Goal: Task Accomplishment & Management: Use online tool/utility

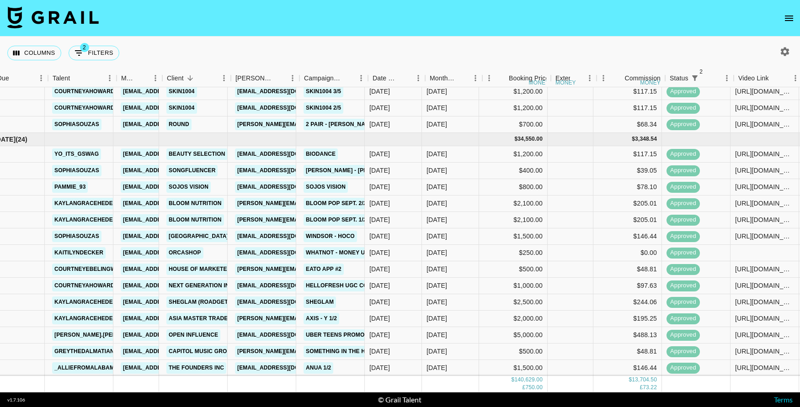
scroll to position [770, 32]
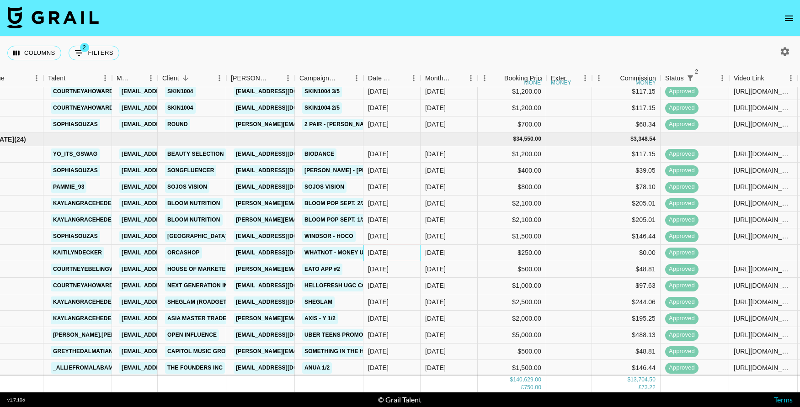
click at [413, 254] on div "[DATE]" at bounding box center [391, 253] width 57 height 16
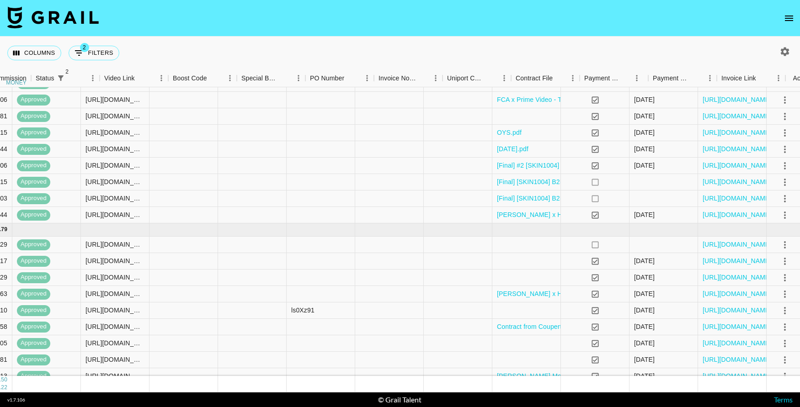
scroll to position [403, 683]
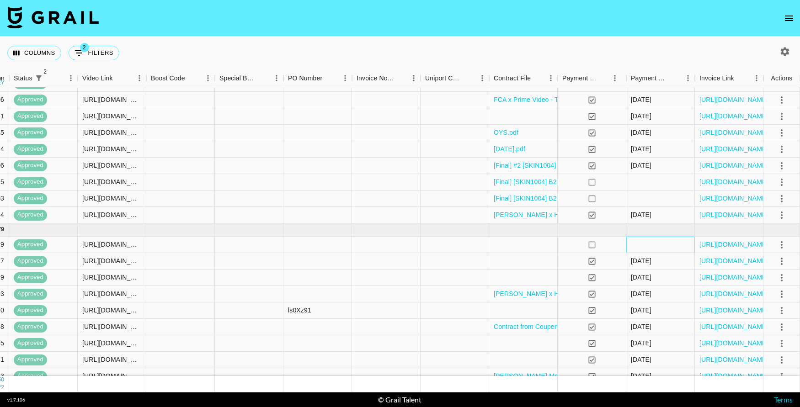
click at [663, 249] on div at bounding box center [660, 245] width 69 height 16
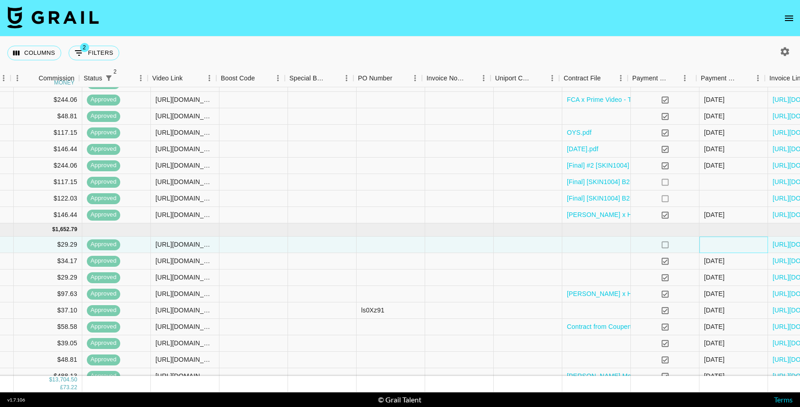
scroll to position [403, 616]
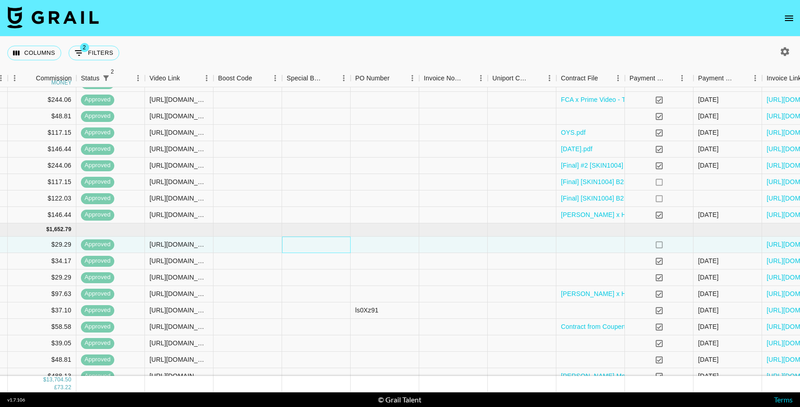
click at [293, 252] on div at bounding box center [316, 245] width 69 height 16
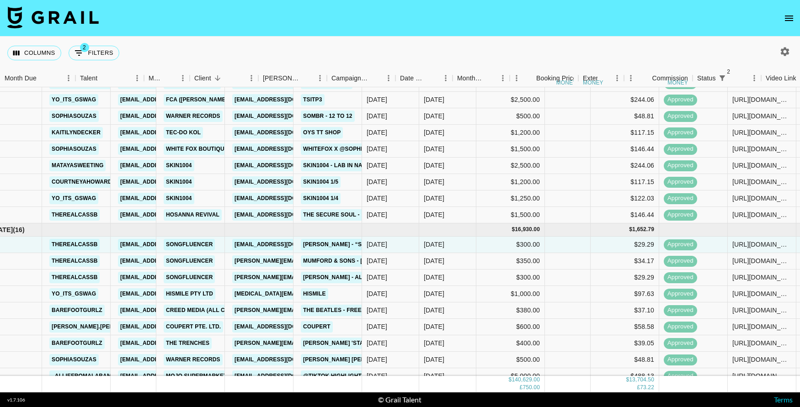
scroll to position [403, 0]
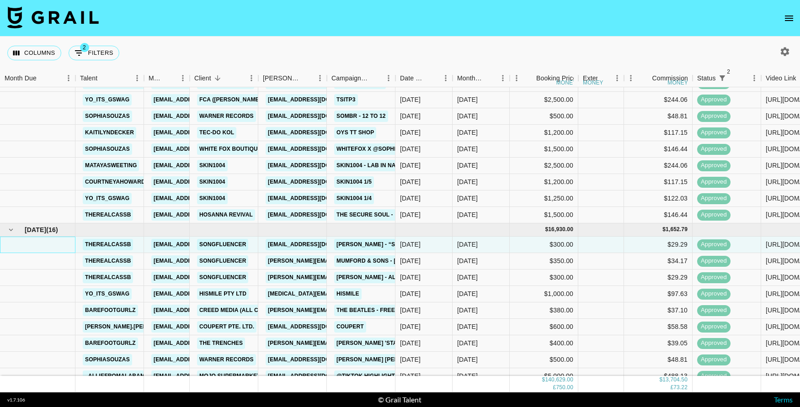
click at [41, 241] on div at bounding box center [37, 245] width 75 height 16
click at [37, 53] on button "Columns" at bounding box center [34, 53] width 54 height 15
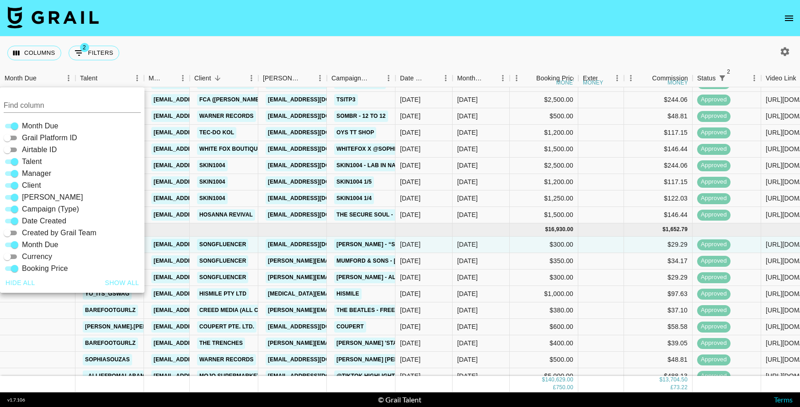
click at [29, 150] on span "Airtable ID" at bounding box center [39, 149] width 35 height 11
click at [24, 150] on input "Airtable ID" at bounding box center [7, 149] width 33 height 11
checkbox input "true"
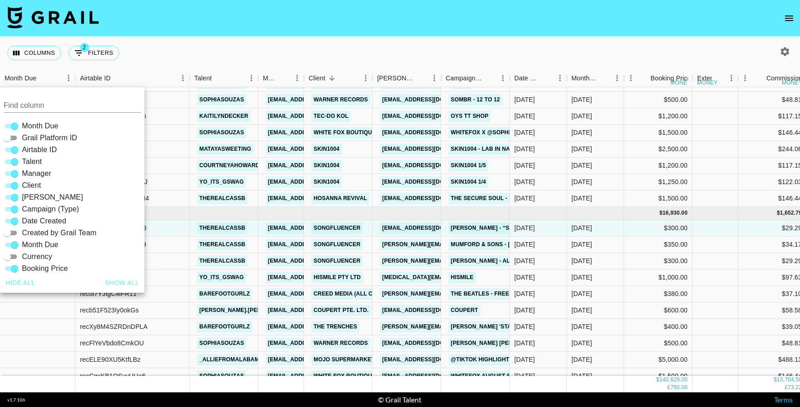
click at [207, 32] on nav at bounding box center [400, 18] width 800 height 37
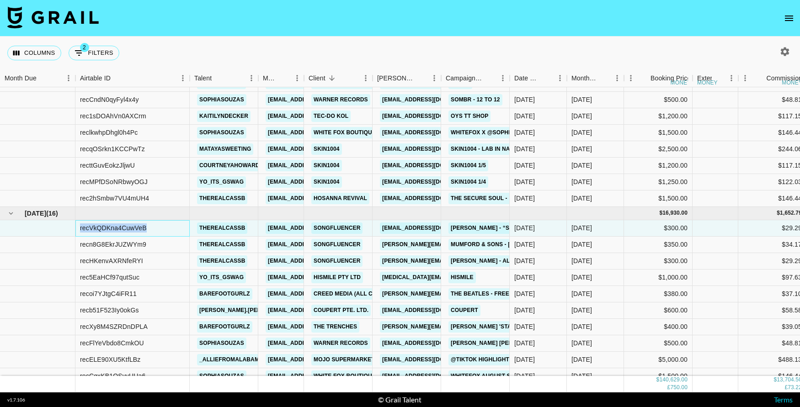
drag, startPoint x: 155, startPoint y: 228, endPoint x: 74, endPoint y: 229, distance: 81.8
click at [74, 229] on div "recVkQDKna4CuwVeB therealcassb [EMAIL_ADDRESS][DOMAIN_NAME] Songfluencer [EMAIL…" at bounding box center [798, 228] width 1597 height 16
copy div "recVkQDKna4CuwVeB"
click at [36, 51] on button "Columns" at bounding box center [34, 53] width 54 height 15
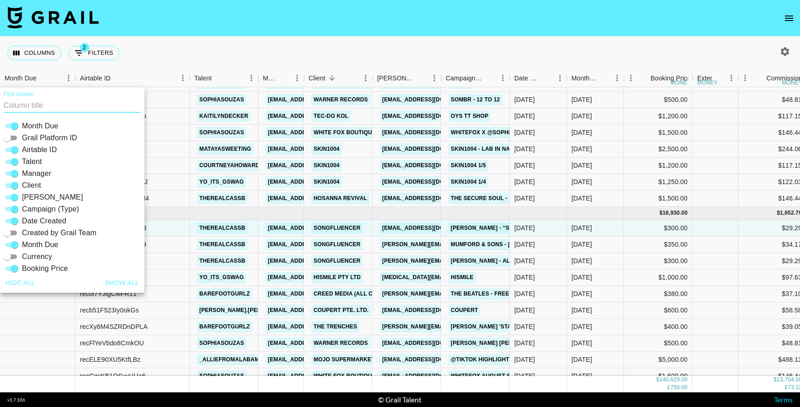
click at [44, 147] on span "Airtable ID" at bounding box center [39, 149] width 35 height 11
click at [31, 147] on input "Airtable ID" at bounding box center [14, 149] width 33 height 11
checkbox input "false"
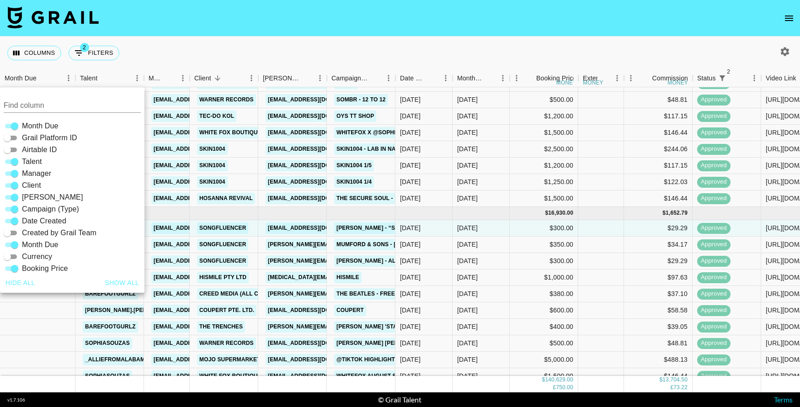
drag, startPoint x: 300, startPoint y: 20, endPoint x: 155, endPoint y: 28, distance: 145.5
click at [300, 20] on nav at bounding box center [400, 18] width 800 height 37
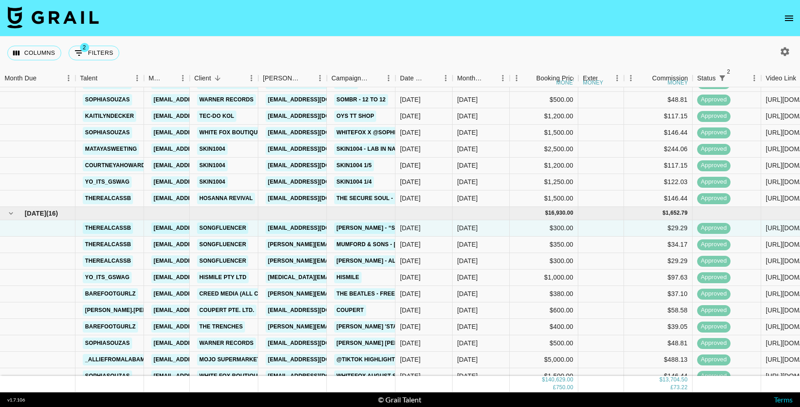
click at [419, 19] on nav at bounding box center [400, 18] width 800 height 37
click at [514, 269] on div "$300.00" at bounding box center [543, 261] width 69 height 16
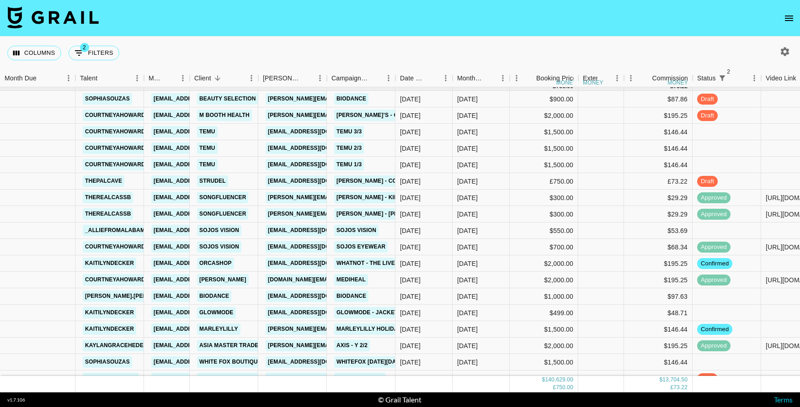
scroll to position [1235, 0]
click at [249, 179] on div "Strudel" at bounding box center [224, 182] width 69 height 16
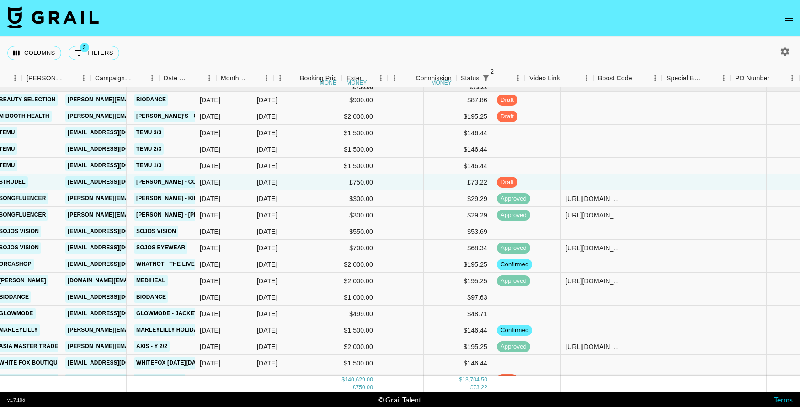
scroll to position [1235, 263]
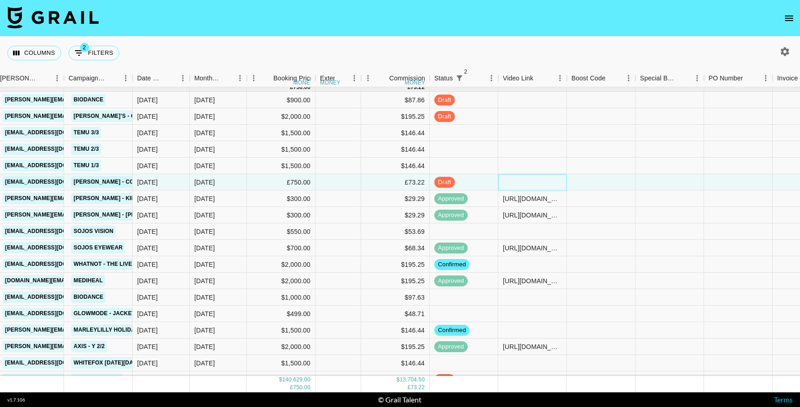
click at [516, 181] on div at bounding box center [532, 182] width 69 height 16
type input "[URL][DOMAIN_NAME]"
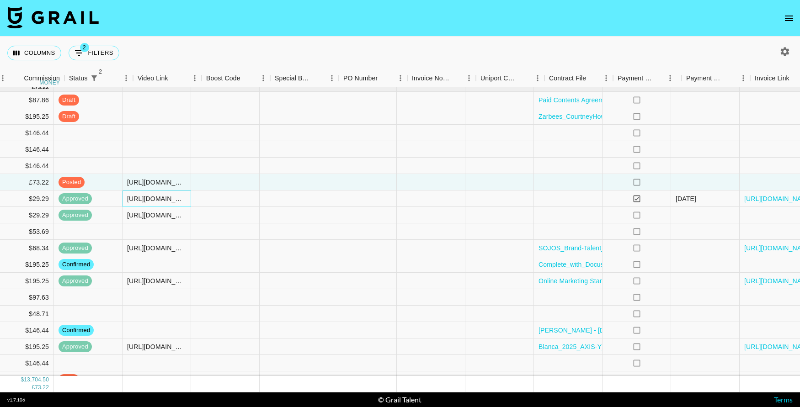
scroll to position [1235, 683]
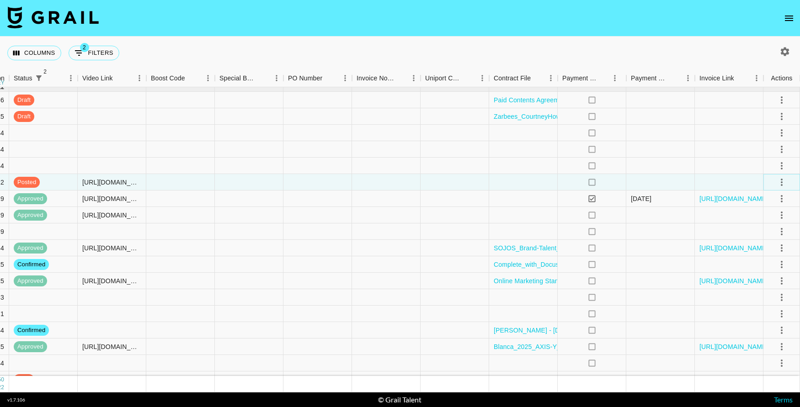
click at [780, 180] on icon "select merge strategy" at bounding box center [781, 182] width 2 height 7
click at [761, 270] on div "Approve" at bounding box center [761, 267] width 28 height 11
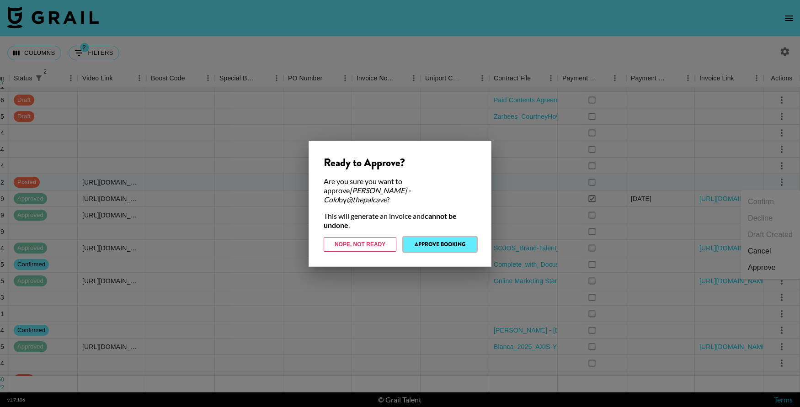
click at [434, 238] on button "Approve Booking" at bounding box center [439, 244] width 73 height 15
